Goal: Transaction & Acquisition: Book appointment/travel/reservation

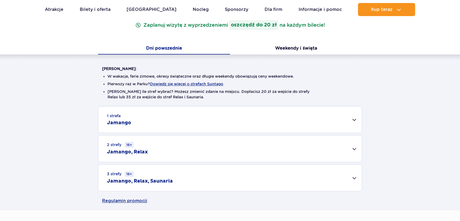
scroll to position [121, 0]
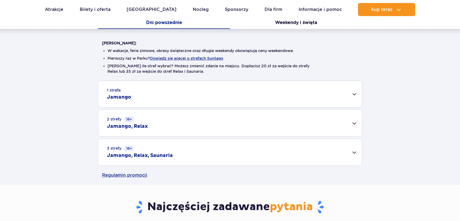
click at [142, 88] on div "1 strefa Jamango" at bounding box center [229, 94] width 263 height 26
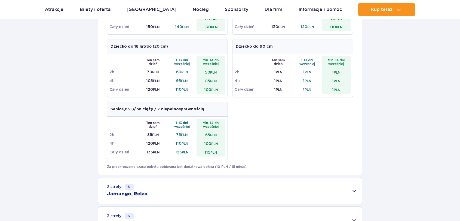
scroll to position [272, 0]
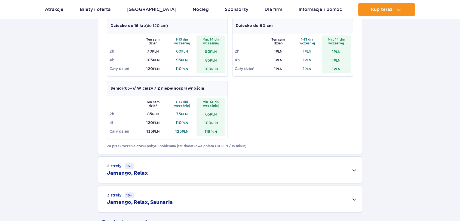
click at [112, 166] on small "2 strefy 16+" at bounding box center [120, 166] width 27 height 6
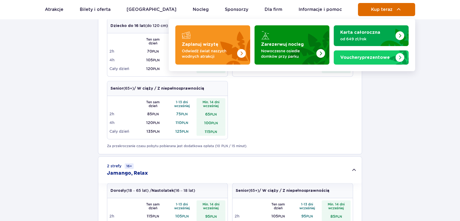
click at [389, 10] on span "Kup teraz" at bounding box center [380, 9] width 21 height 5
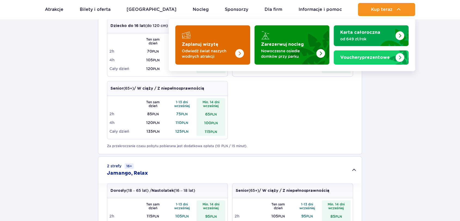
click at [224, 55] on p "Odwiedź świat naszych wodnych atrakcji" at bounding box center [208, 53] width 53 height 11
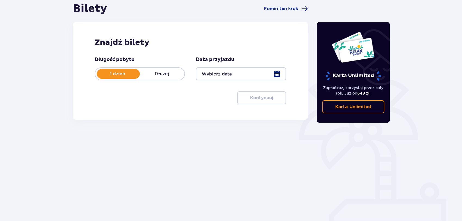
scroll to position [57, 0]
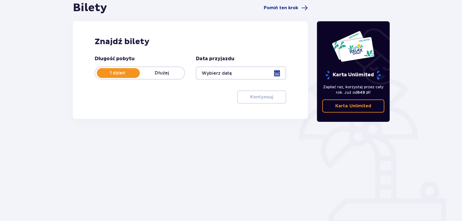
click at [277, 72] on div at bounding box center [241, 72] width 90 height 13
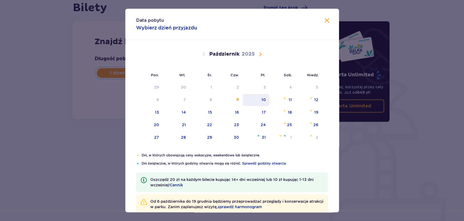
click at [258, 99] on div "10" at bounding box center [256, 100] width 27 height 12
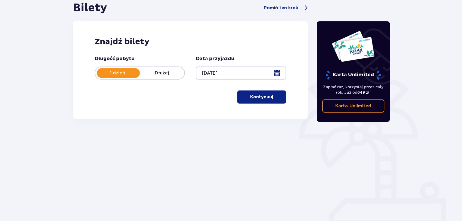
click at [266, 100] on button "Kontynuuj" at bounding box center [261, 96] width 49 height 13
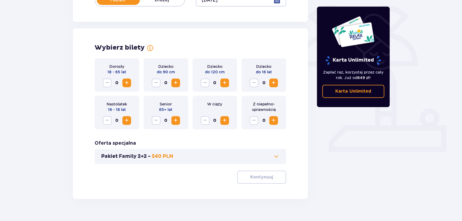
scroll to position [140, 0]
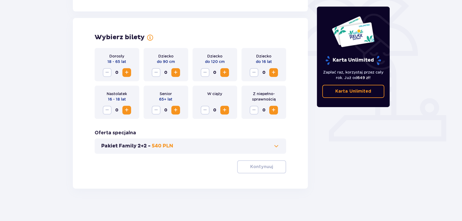
click at [129, 75] on span "Zwiększ" at bounding box center [126, 72] width 7 height 7
click at [275, 147] on span at bounding box center [276, 145] width 7 height 7
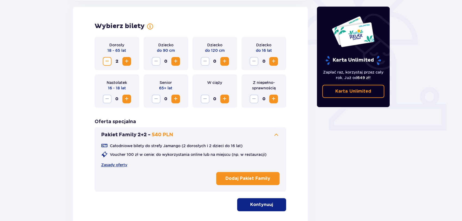
scroll to position [151, 0]
drag, startPoint x: 261, startPoint y: 201, endPoint x: 239, endPoint y: 193, distance: 22.7
click at [260, 201] on p "Kontynuuj" at bounding box center [261, 204] width 23 height 6
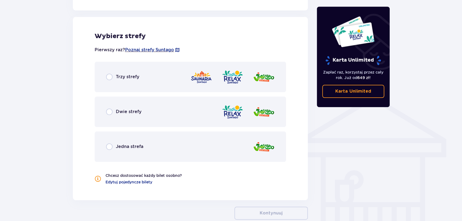
scroll to position [351, 0]
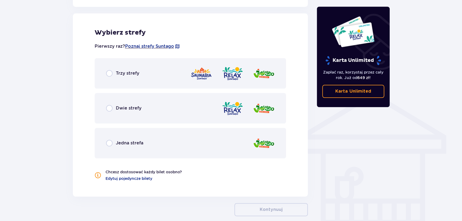
click at [120, 110] on span "Dwie strefy" at bounding box center [129, 108] width 26 height 6
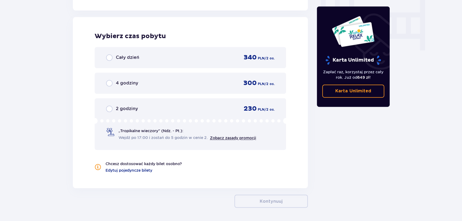
scroll to position [540, 0]
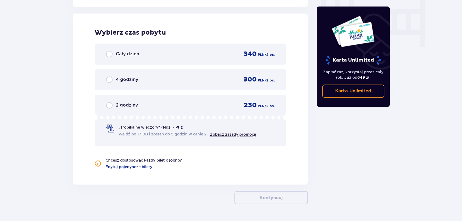
click at [128, 104] on span "2 godziny" at bounding box center [127, 105] width 22 height 6
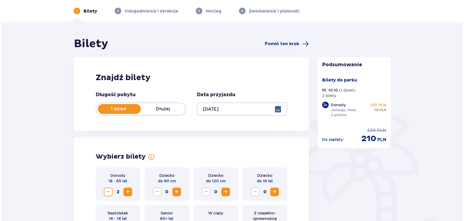
scroll to position [30, 0]
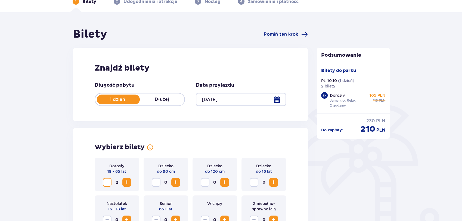
click at [280, 97] on div at bounding box center [241, 99] width 90 height 13
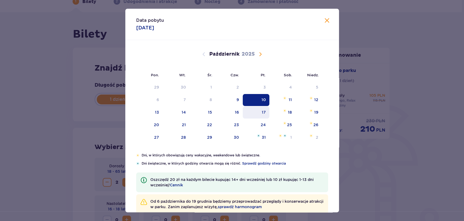
click at [259, 116] on div "17" at bounding box center [256, 112] width 27 height 12
type input "17.10.25"
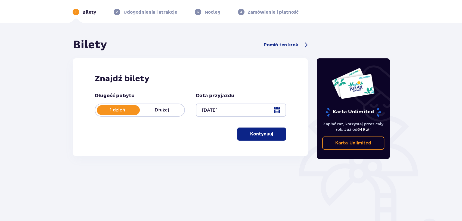
scroll to position [30, 0]
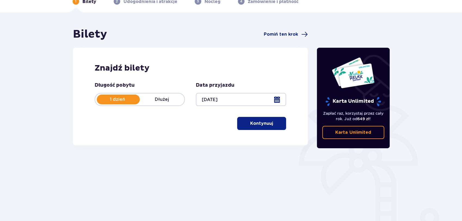
click at [249, 128] on button "Kontynuuj" at bounding box center [261, 123] width 49 height 13
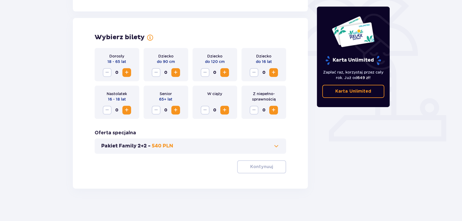
scroll to position [140, 0]
click at [128, 74] on span "Zwiększ" at bounding box center [126, 72] width 7 height 7
click at [126, 76] on button "Zwiększ" at bounding box center [126, 72] width 9 height 9
click at [281, 165] on button "Kontynuuj" at bounding box center [261, 166] width 49 height 13
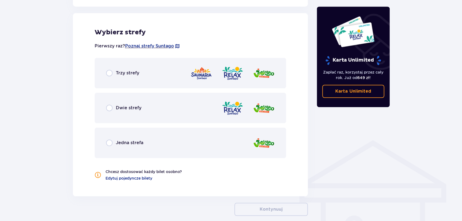
scroll to position [308, 0]
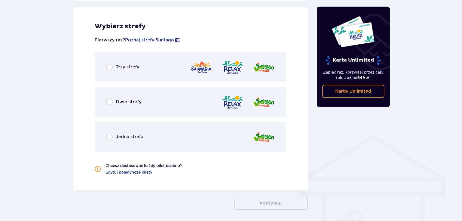
click at [131, 110] on div "Dwie strefy" at bounding box center [191, 101] width 192 height 30
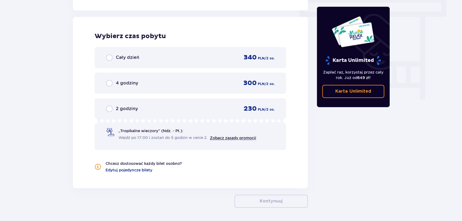
scroll to position [491, 0]
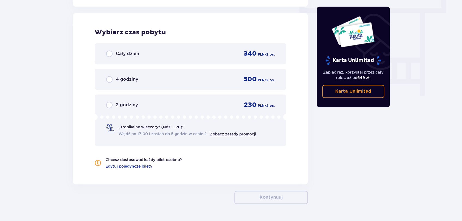
click at [119, 98] on div "2 godziny 230 PLN / 2 os. „Tropikalne wieczory" (Ndz. - Pt.): Wejdź po 17:00 i …" at bounding box center [191, 120] width 192 height 52
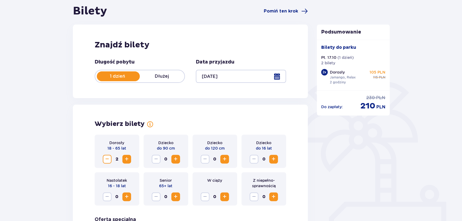
scroll to position [0, 0]
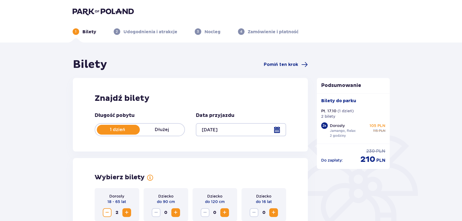
click at [276, 129] on div at bounding box center [241, 129] width 90 height 13
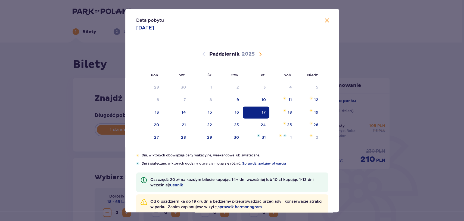
click at [324, 18] on span "Zamknij" at bounding box center [327, 20] width 7 height 7
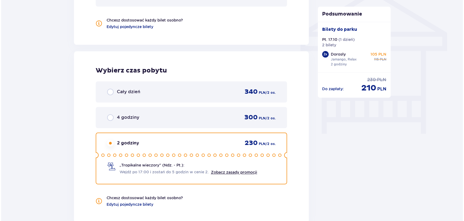
scroll to position [537, 0]
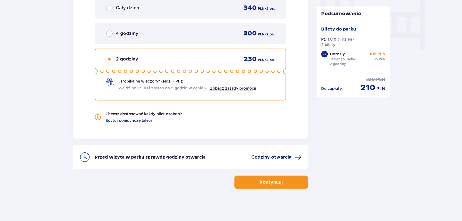
click at [289, 155] on span "Godziny otwarcia" at bounding box center [271, 157] width 40 height 6
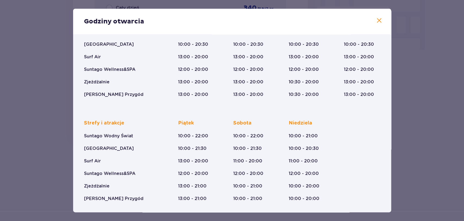
scroll to position [67, 0]
click at [376, 17] on span at bounding box center [379, 20] width 7 height 7
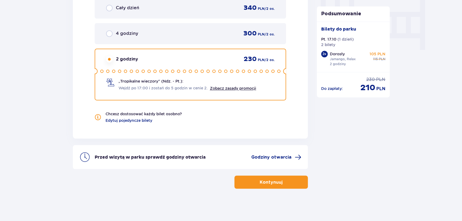
click at [279, 152] on div "Przed wizytą w parku sprawdź godziny otwarcia Godziny otwarcia" at bounding box center [190, 157] width 235 height 24
click at [278, 154] on span "Godziny otwarcia" at bounding box center [271, 157] width 40 height 6
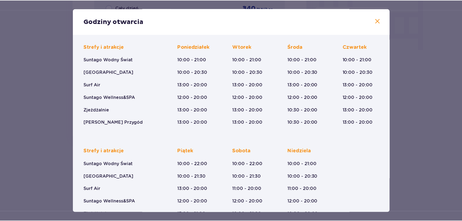
scroll to position [67, 0]
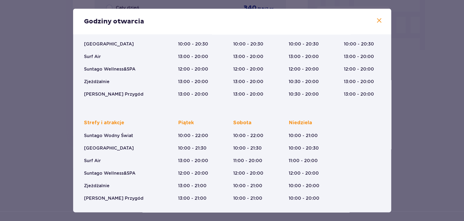
click at [378, 19] on span at bounding box center [379, 20] width 7 height 7
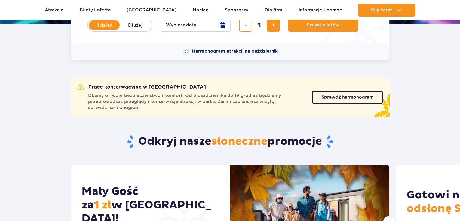
scroll to position [151, 0]
